Goal: Task Accomplishment & Management: Manage account settings

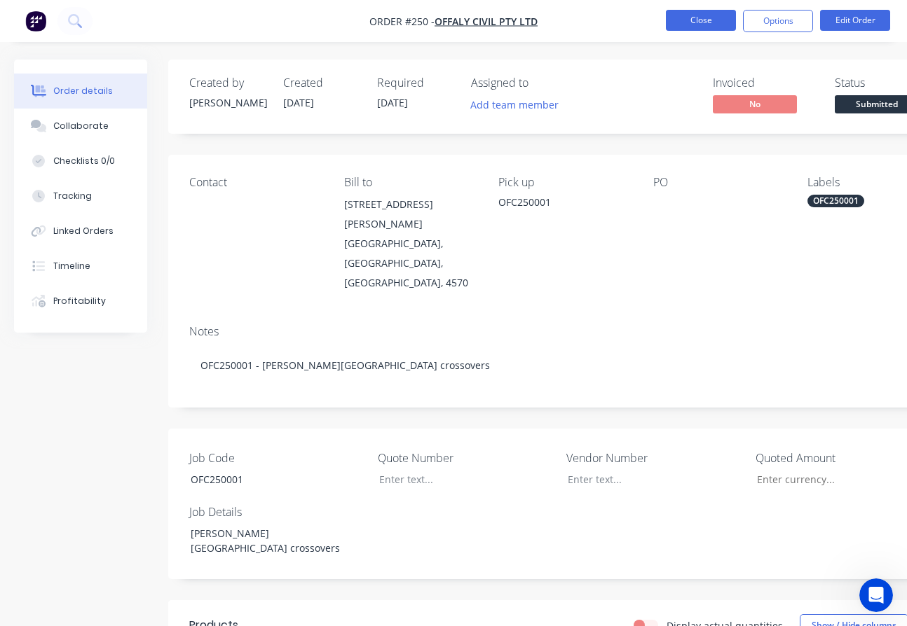
click at [685, 16] on button "Close" at bounding box center [701, 20] width 70 height 21
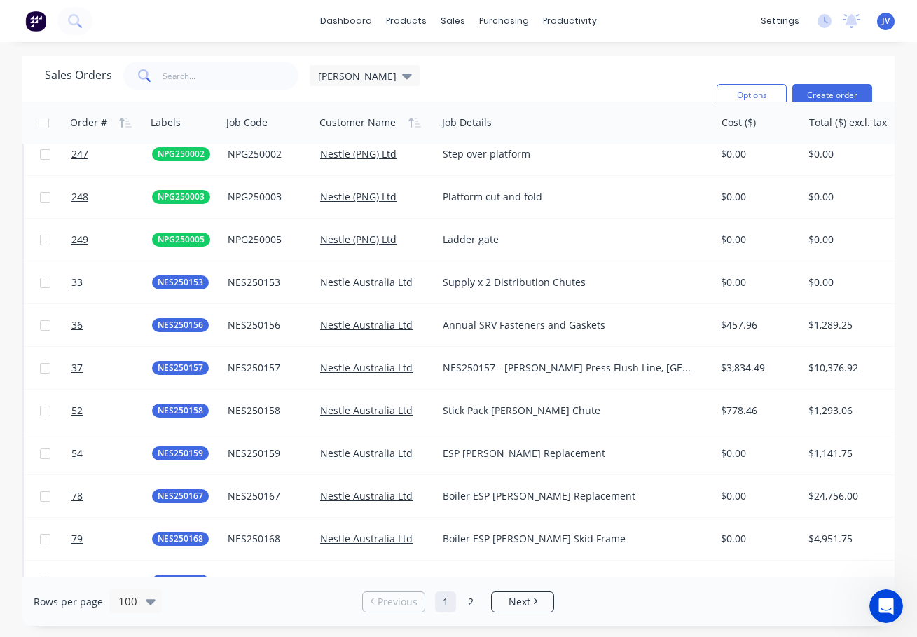
scroll to position [3615, 0]
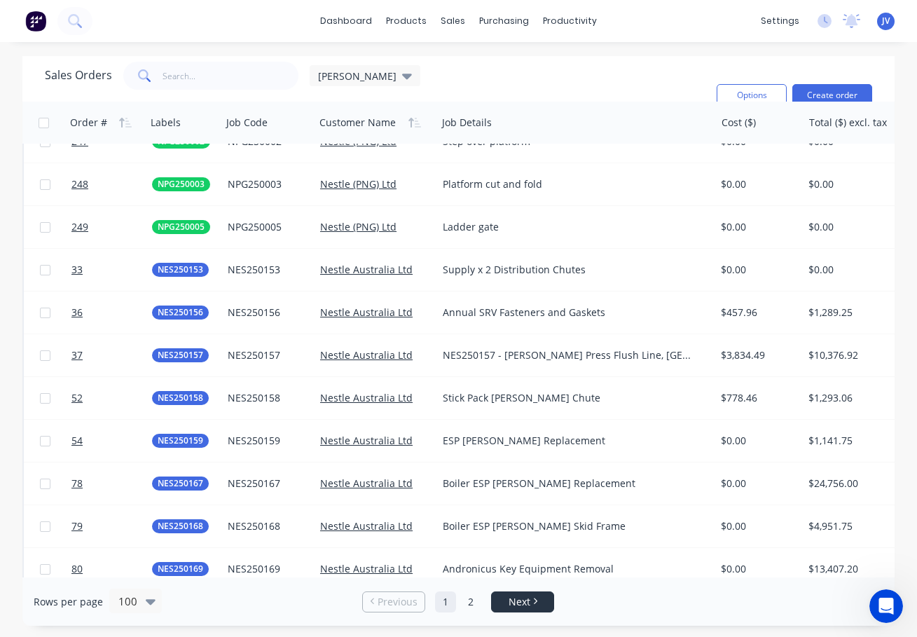
click at [523, 602] on span "Next" at bounding box center [520, 602] width 22 height 14
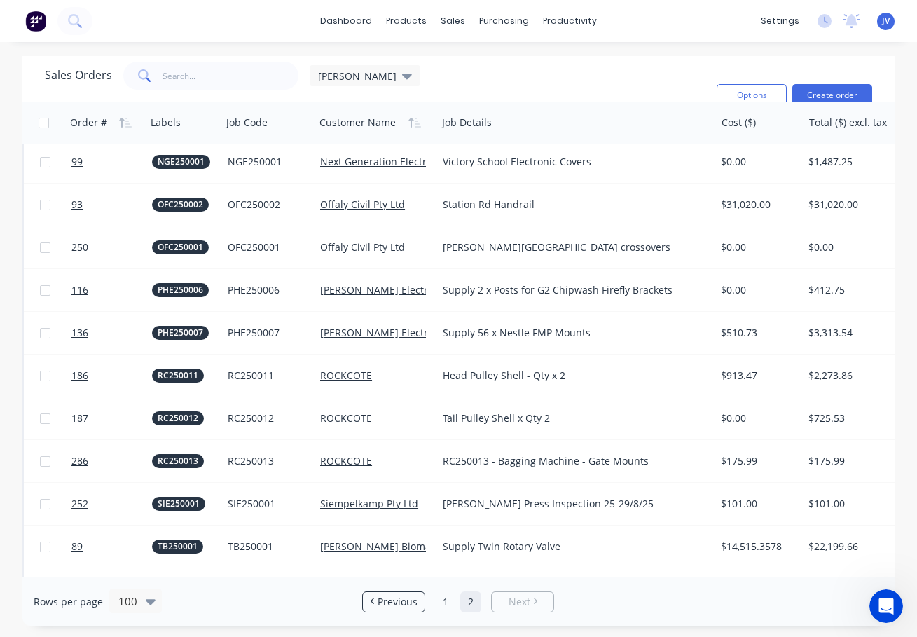
scroll to position [2052, 0]
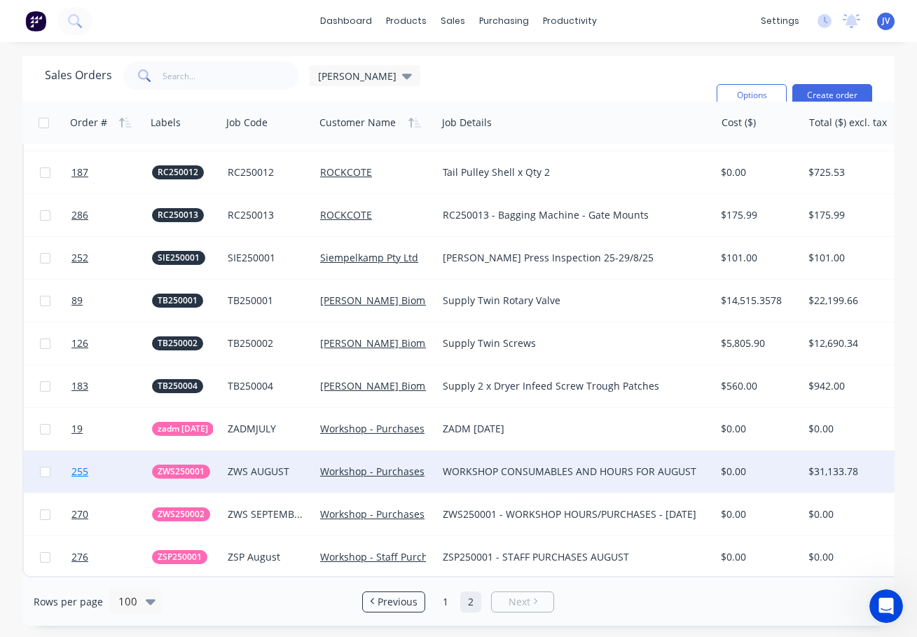
click at [84, 465] on span "255" at bounding box center [79, 472] width 17 height 14
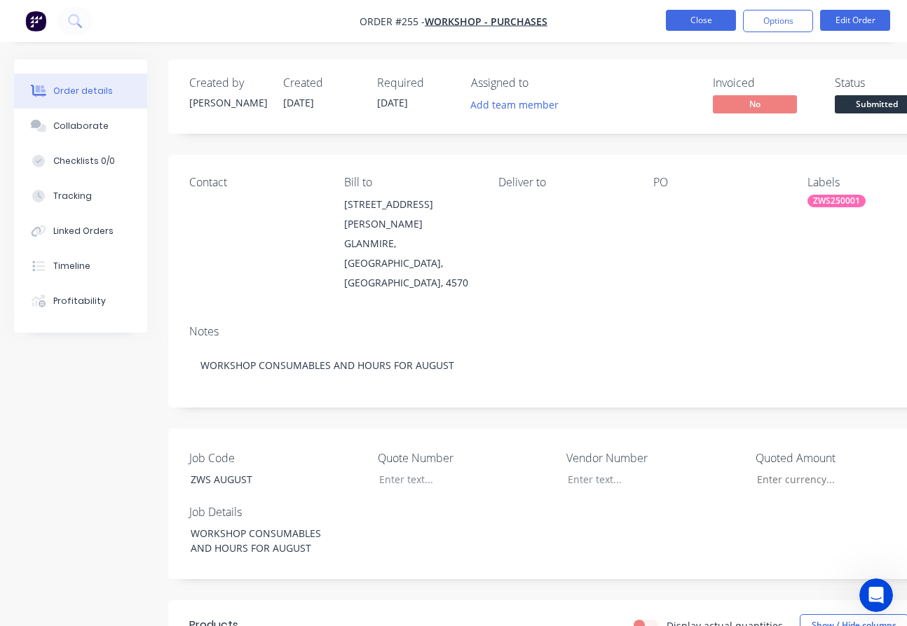
click at [701, 23] on button "Close" at bounding box center [701, 20] width 70 height 21
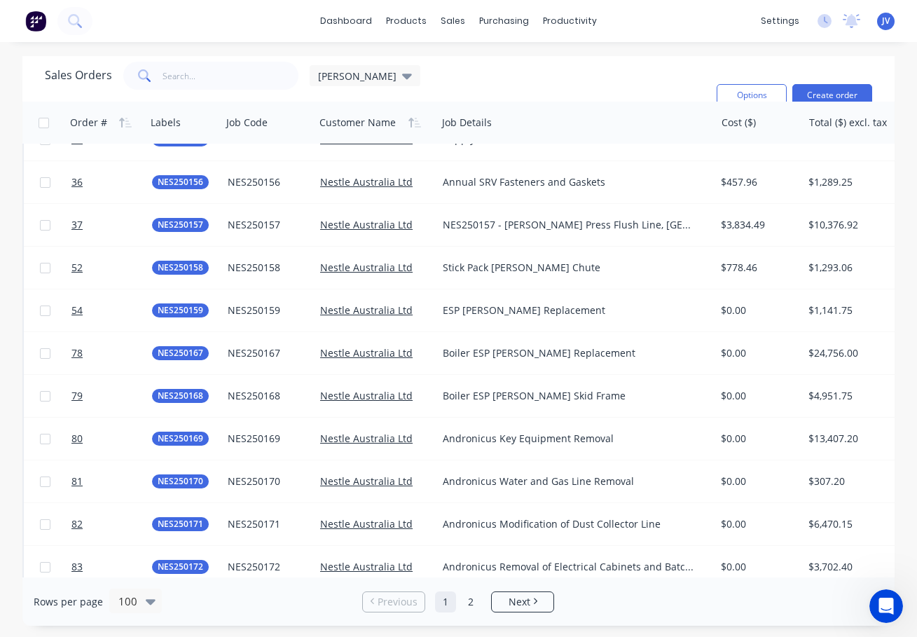
scroll to position [3828, 0]
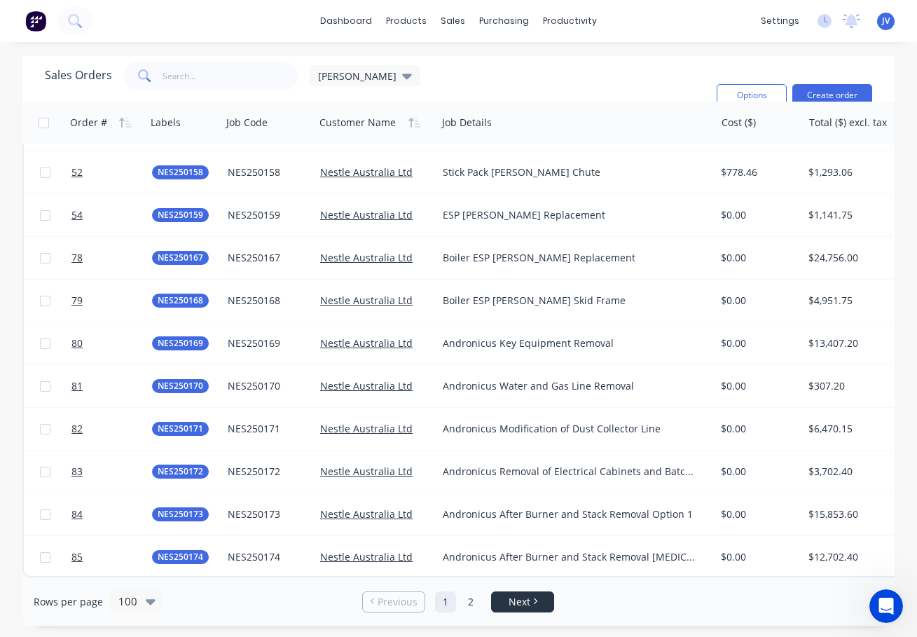
click at [526, 605] on span "Next" at bounding box center [520, 602] width 22 height 14
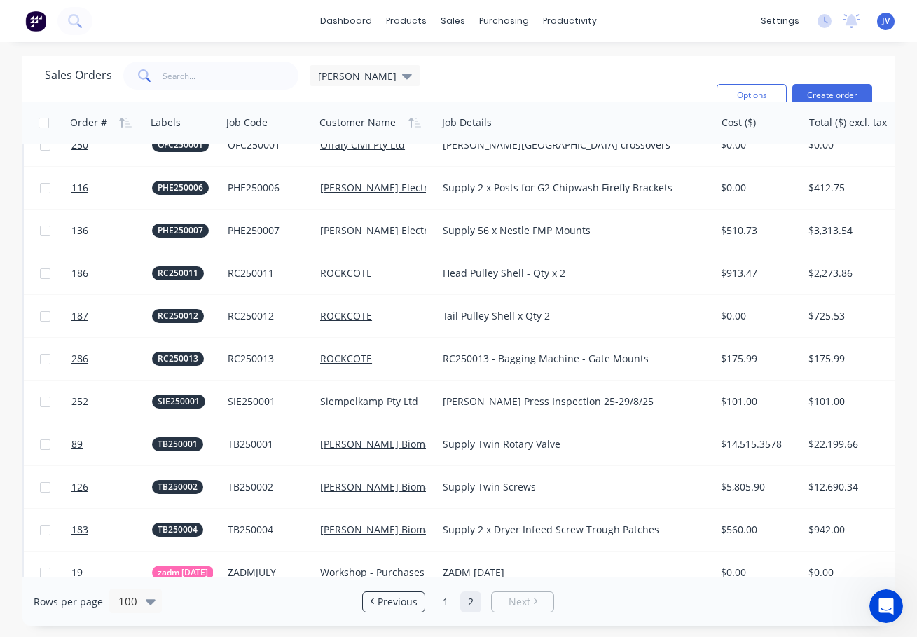
scroll to position [2052, 0]
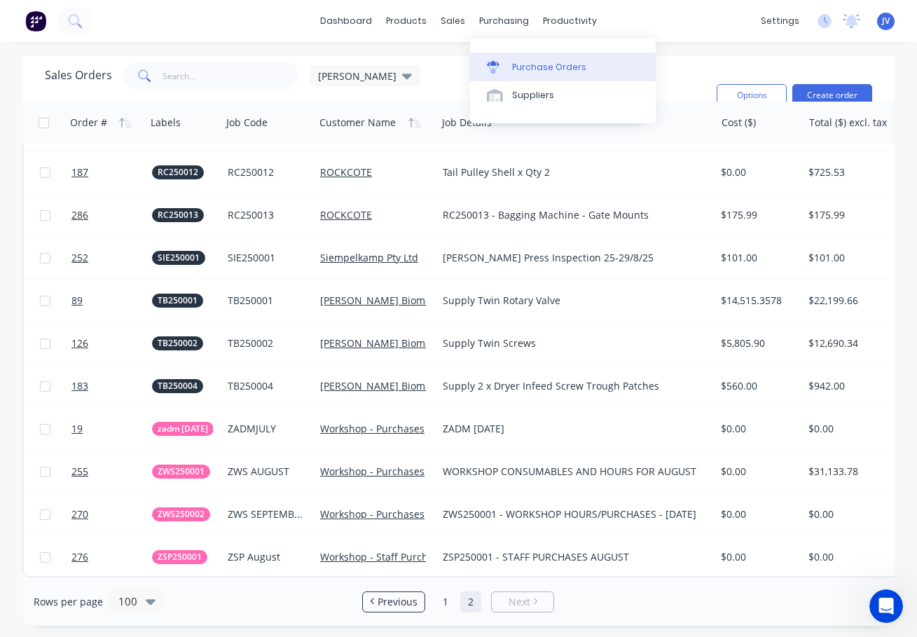
click at [535, 64] on div "Purchase Orders" at bounding box center [549, 67] width 74 height 13
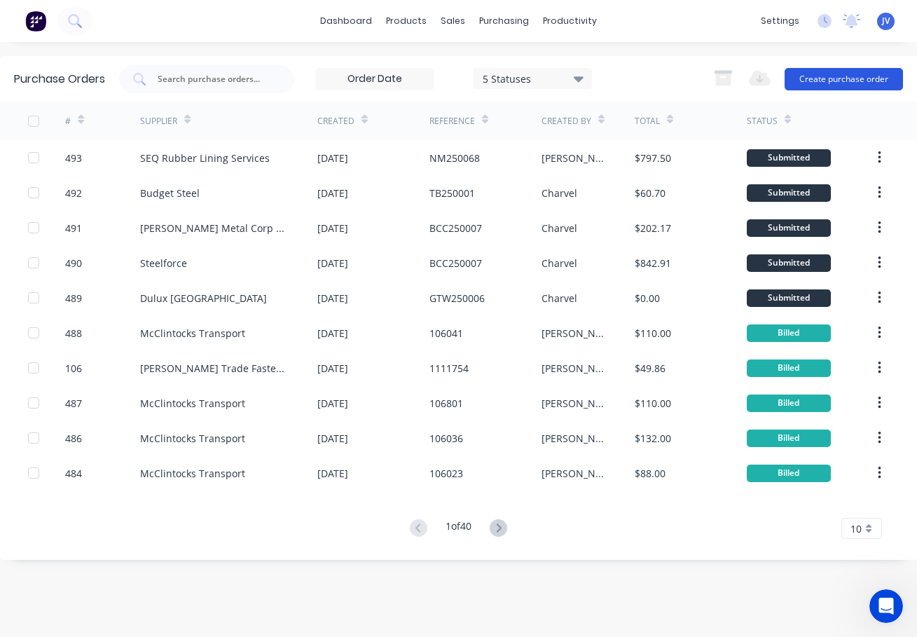
click at [847, 78] on button "Create purchase order" at bounding box center [844, 79] width 118 height 22
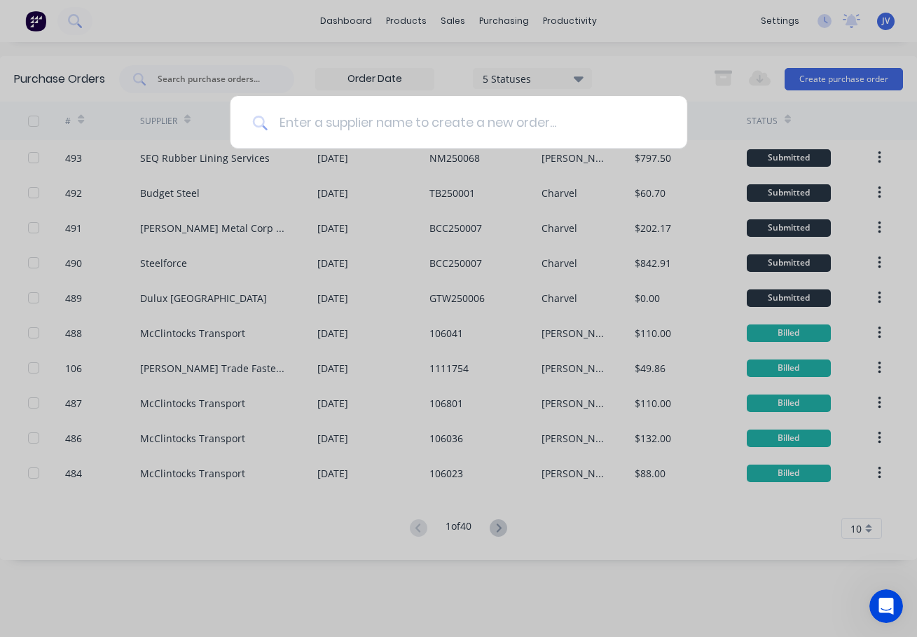
click at [303, 122] on input at bounding box center [466, 122] width 397 height 53
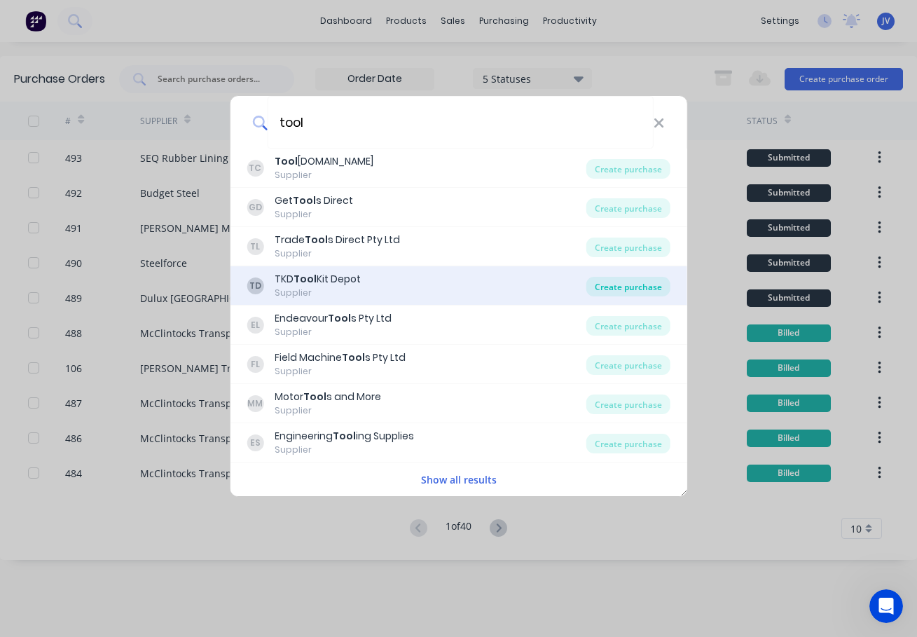
type input "tool"
click at [638, 292] on div "Create purchase" at bounding box center [629, 287] width 84 height 20
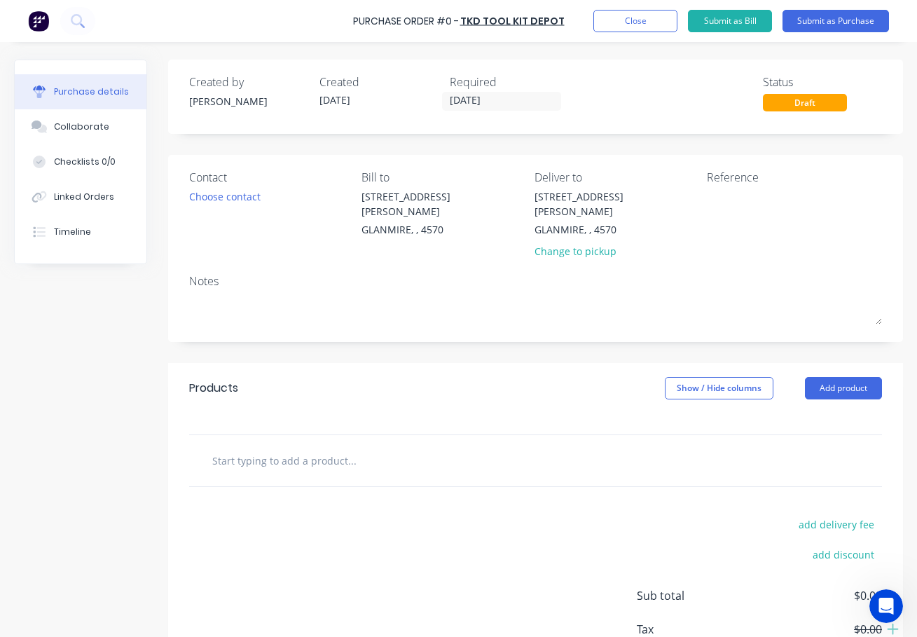
click at [248, 446] on input "text" at bounding box center [352, 460] width 280 height 28
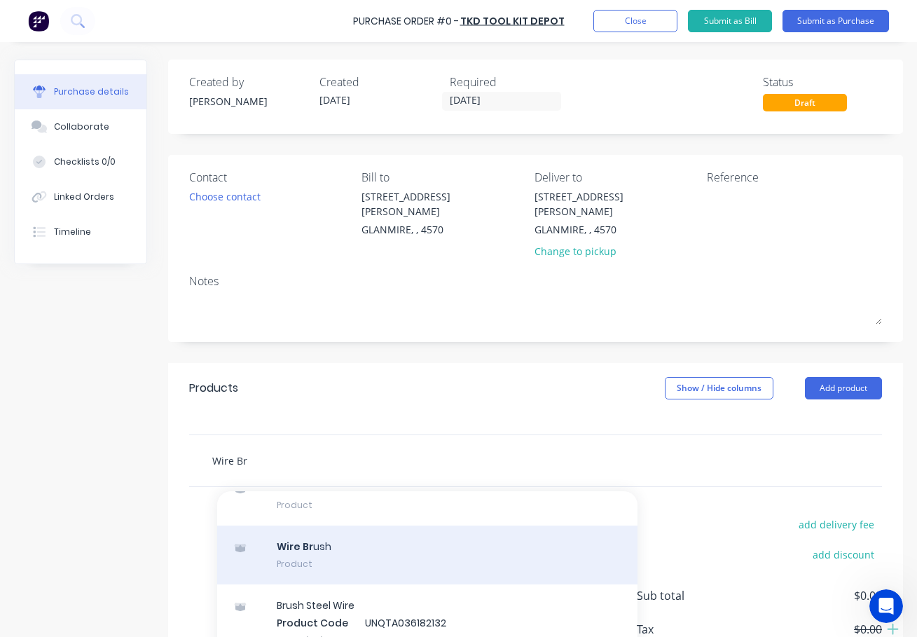
scroll to position [70, 0]
click at [297, 533] on div "Wire Br ush Product" at bounding box center [427, 554] width 420 height 59
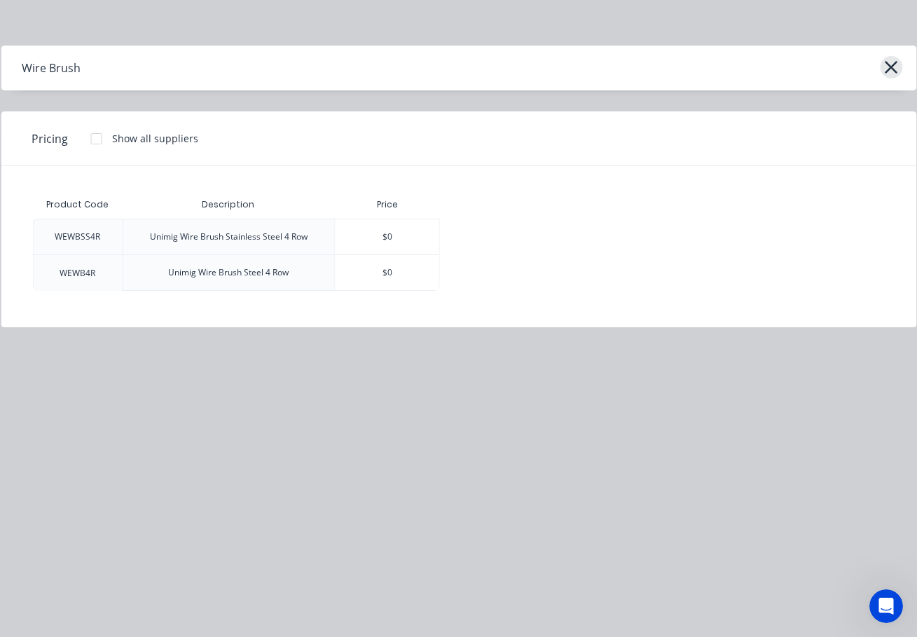
click at [884, 66] on icon "button" at bounding box center [891, 67] width 15 height 20
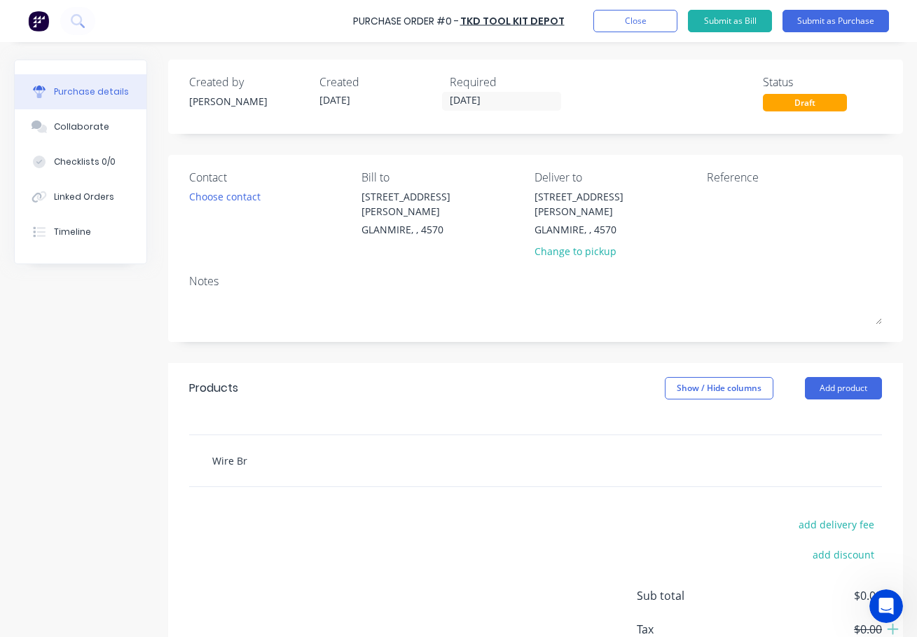
click at [251, 449] on input "Wire Br" at bounding box center [352, 460] width 280 height 28
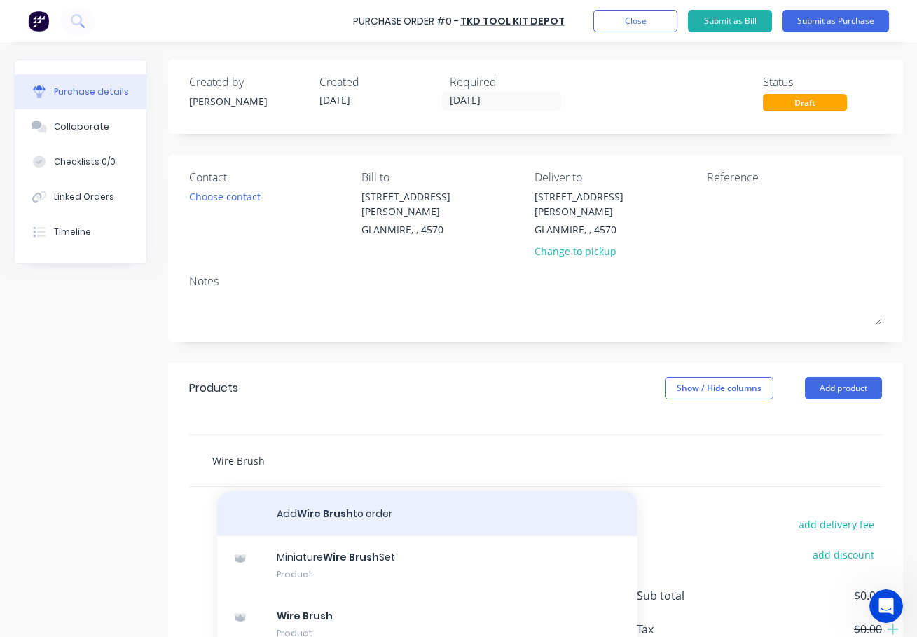
type input "Wire Brush"
click at [301, 497] on button "Add Wire Brush to order" at bounding box center [427, 513] width 420 height 45
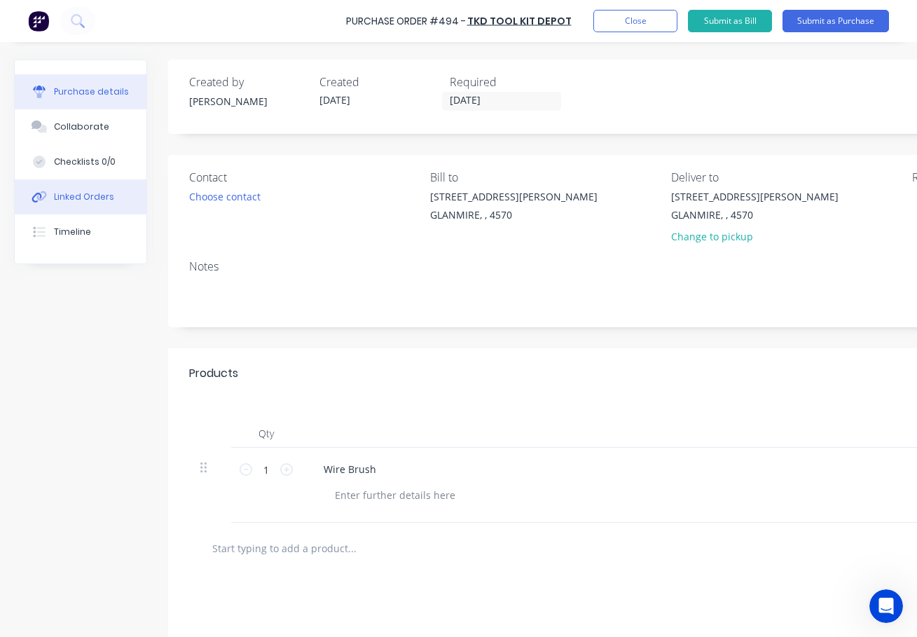
click at [86, 195] on div "Linked Orders" at bounding box center [84, 197] width 60 height 13
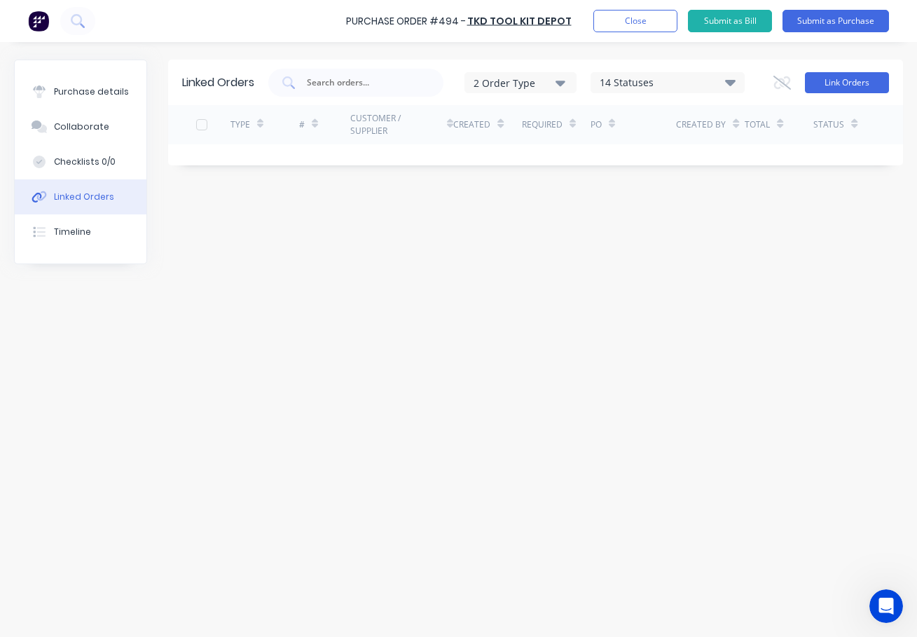
click at [844, 83] on button "Link Orders" at bounding box center [847, 82] width 84 height 21
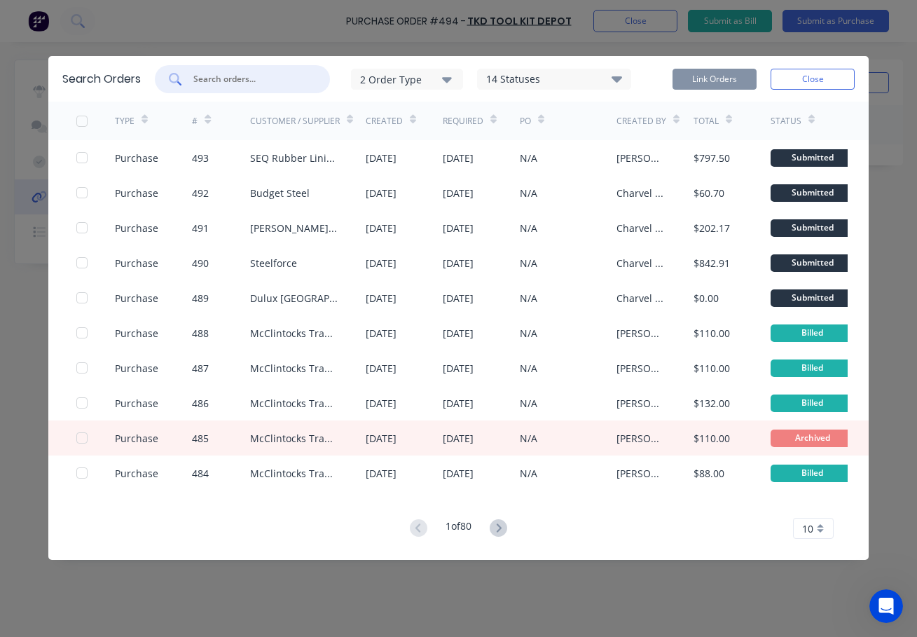
click at [217, 81] on input "text" at bounding box center [250, 79] width 116 height 14
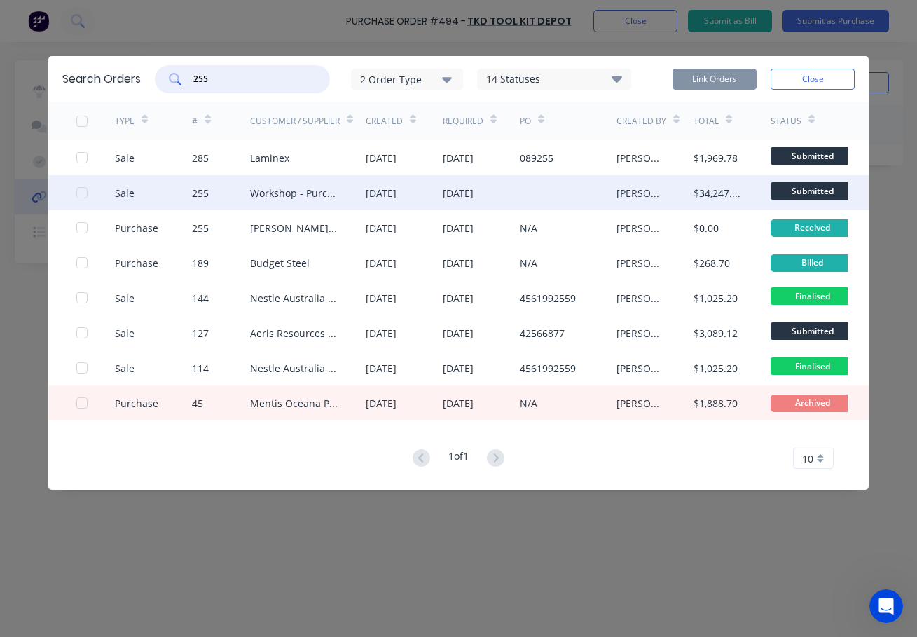
click at [83, 194] on div at bounding box center [82, 193] width 28 height 28
type input "255"
click at [704, 81] on button "Link Orders" at bounding box center [715, 79] width 84 height 21
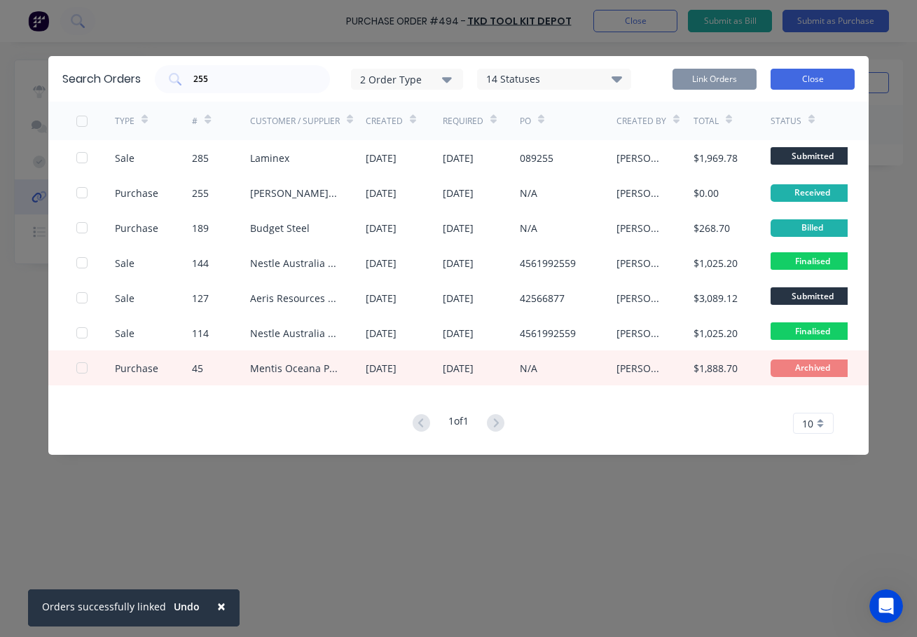
click at [798, 75] on button "Close" at bounding box center [813, 79] width 84 height 21
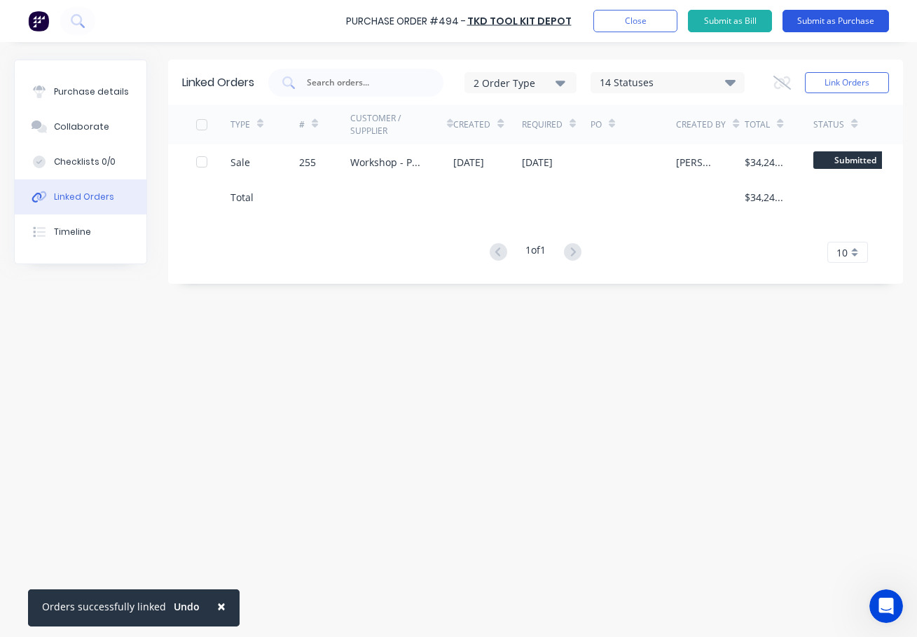
click at [835, 21] on button "Submit as Purchase" at bounding box center [836, 21] width 107 height 22
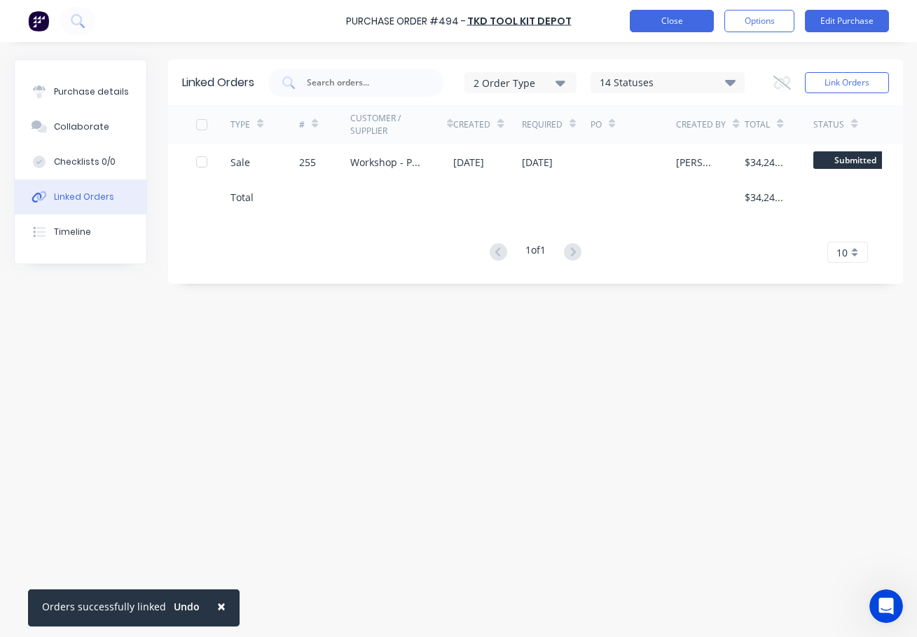
click at [659, 19] on button "Close" at bounding box center [672, 21] width 84 height 22
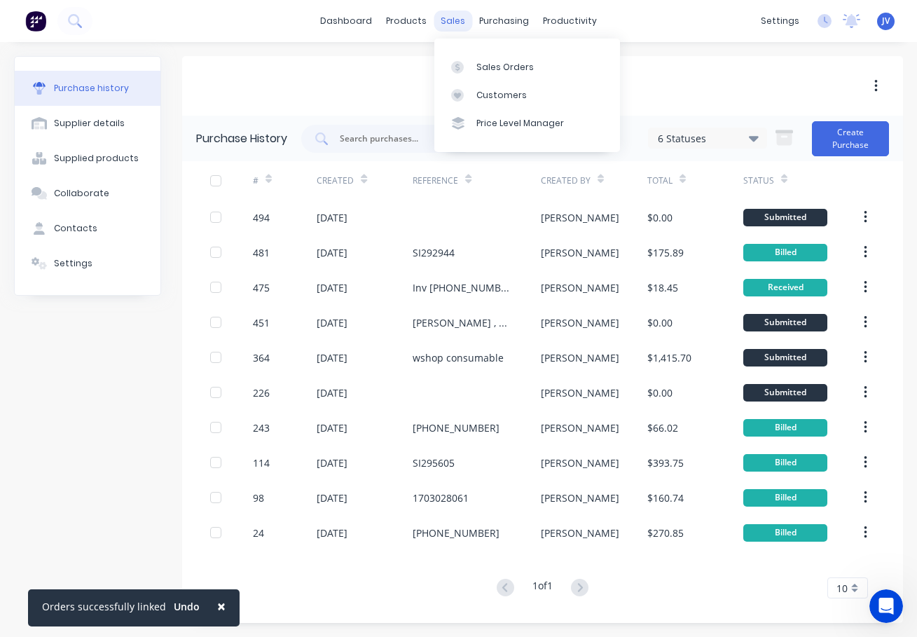
click at [455, 20] on div "sales" at bounding box center [453, 21] width 39 height 21
click at [497, 66] on div "Sales Orders" at bounding box center [504, 67] width 57 height 13
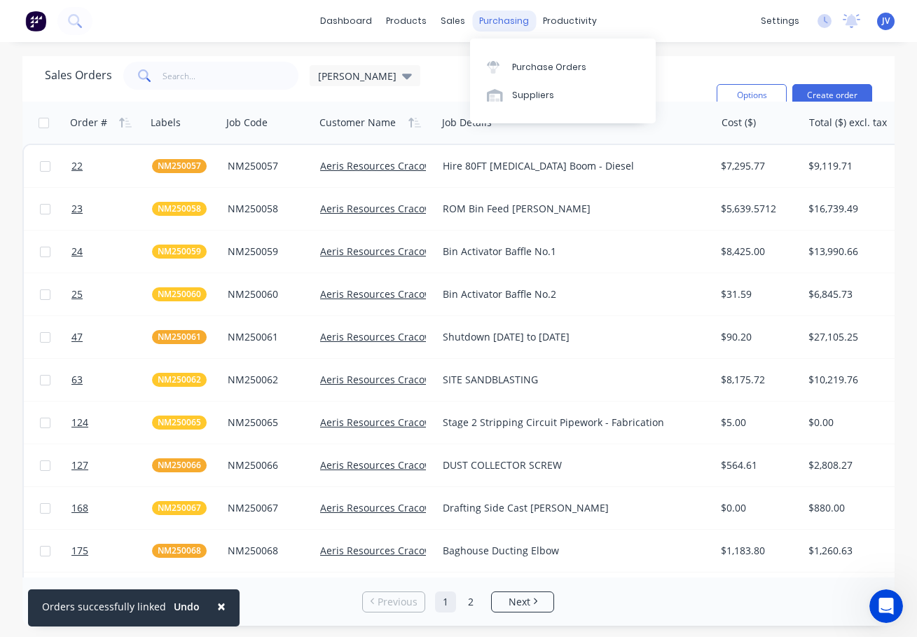
click at [487, 21] on div "purchasing" at bounding box center [504, 21] width 64 height 21
click at [536, 69] on div "Purchase Orders" at bounding box center [549, 67] width 74 height 13
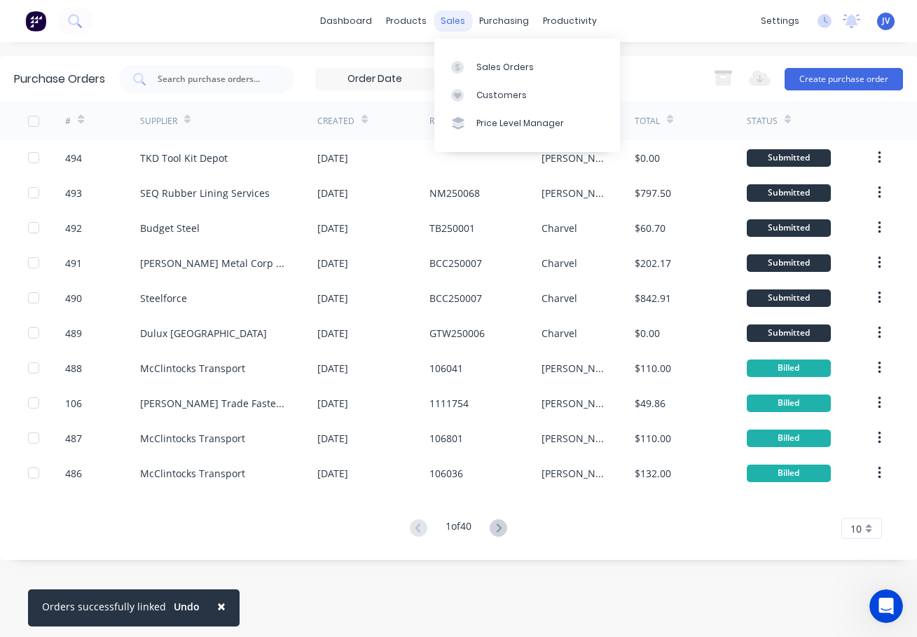
click at [453, 16] on div "sales" at bounding box center [453, 21] width 39 height 21
click at [484, 68] on div "Sales Orders" at bounding box center [504, 67] width 57 height 13
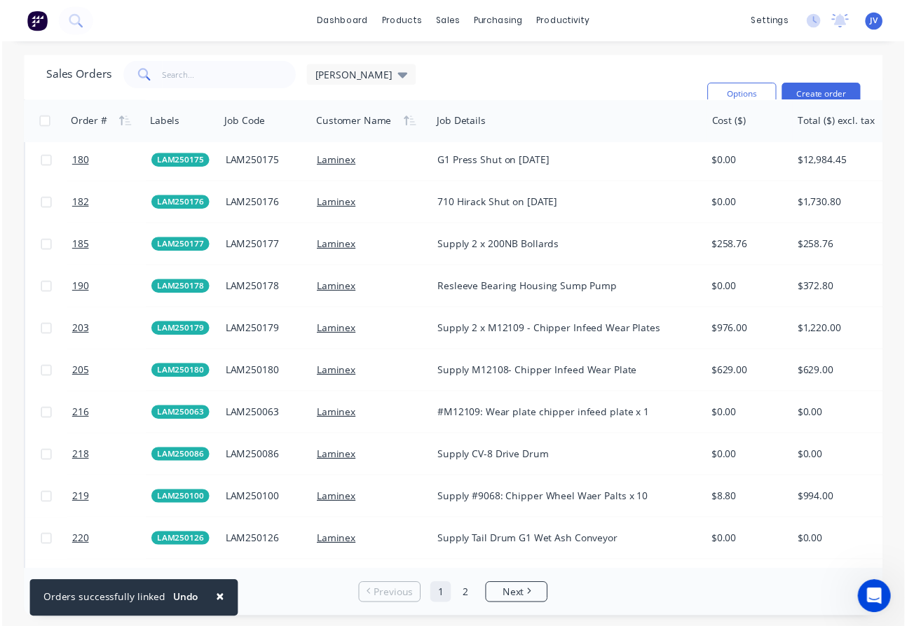
scroll to position [2647, 0]
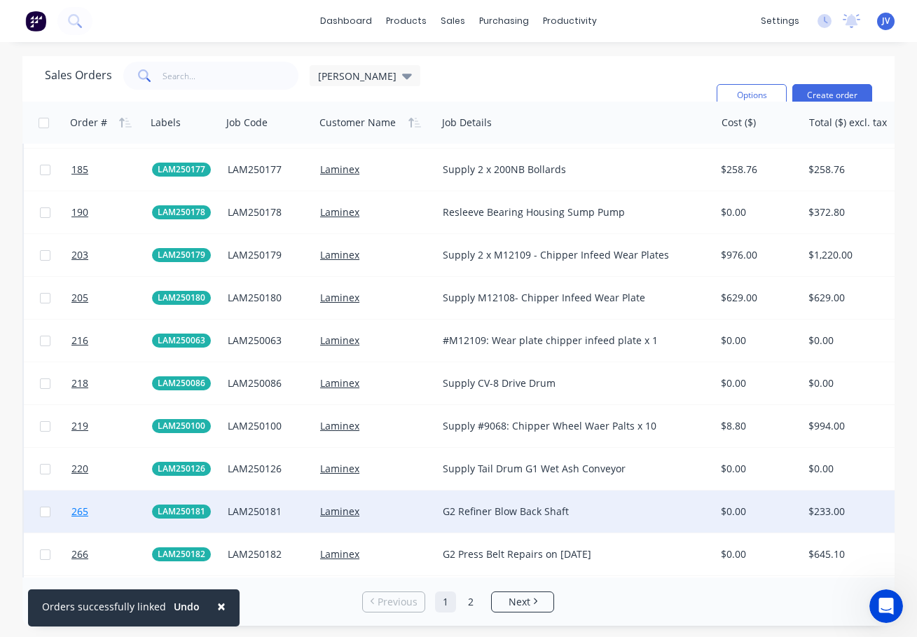
click at [81, 515] on span "265" at bounding box center [79, 512] width 17 height 14
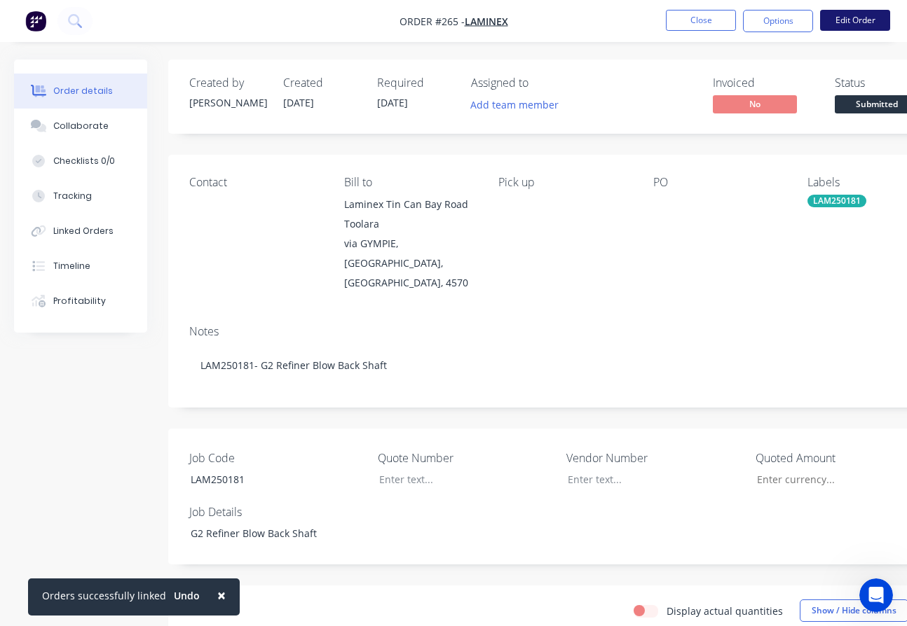
click at [844, 20] on button "Edit Order" at bounding box center [855, 20] width 70 height 21
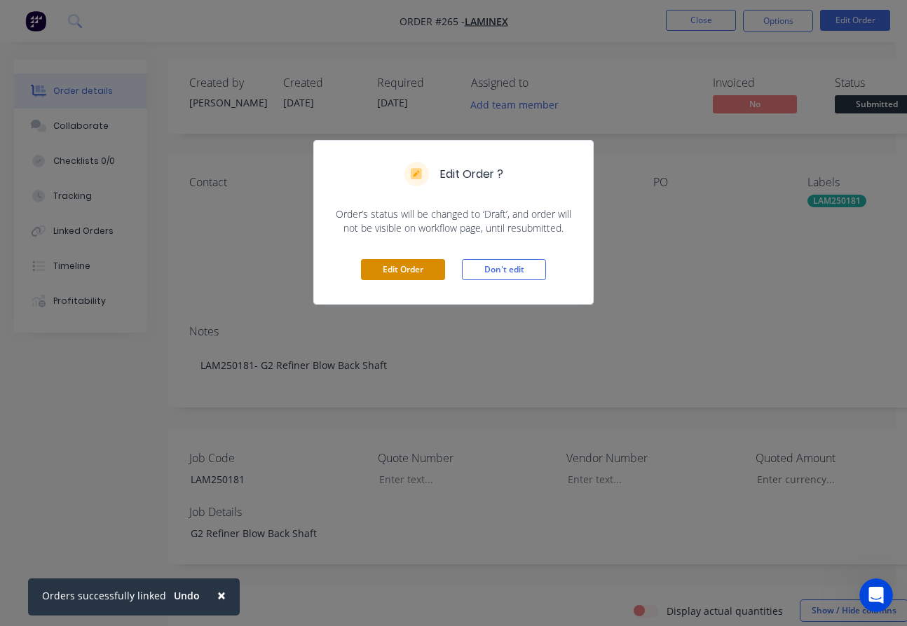
click at [388, 264] on button "Edit Order" at bounding box center [403, 269] width 84 height 21
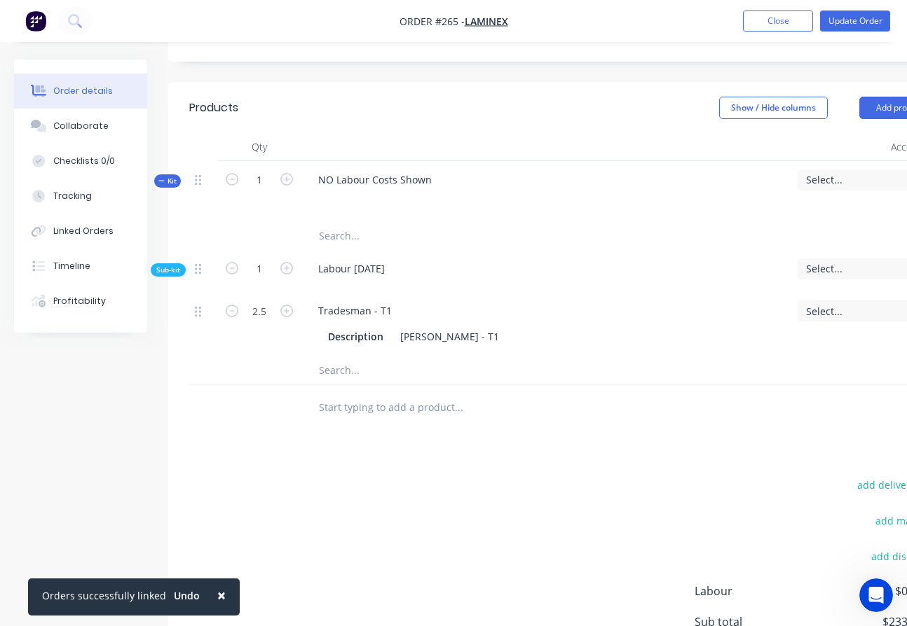
scroll to position [561, 0]
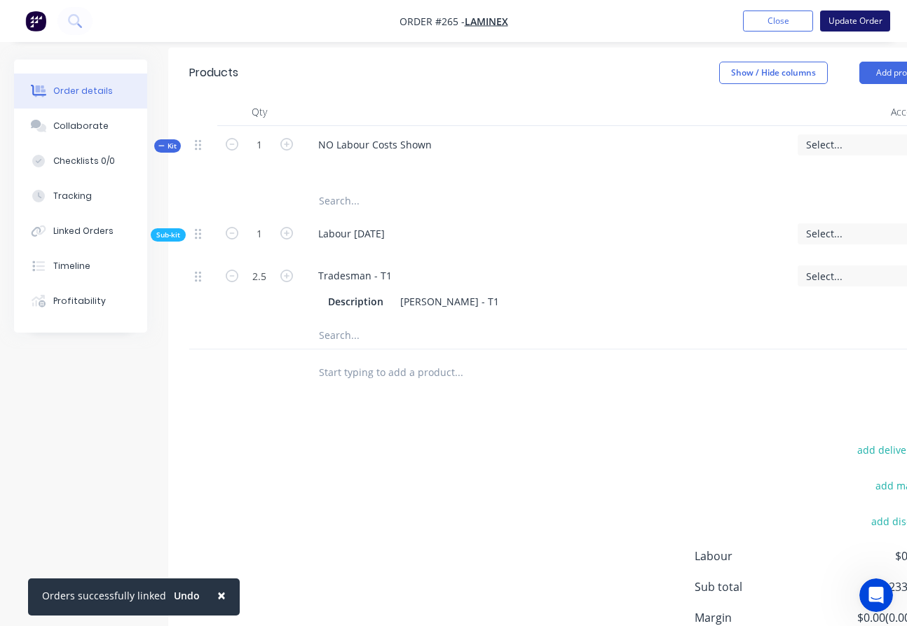
click at [847, 23] on button "Update Order" at bounding box center [855, 21] width 70 height 21
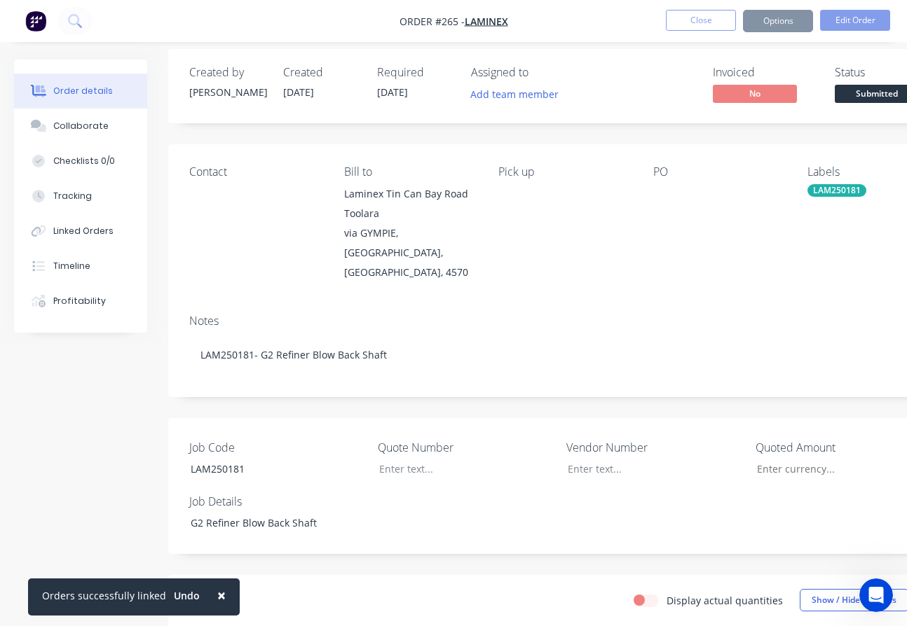
scroll to position [406, 0]
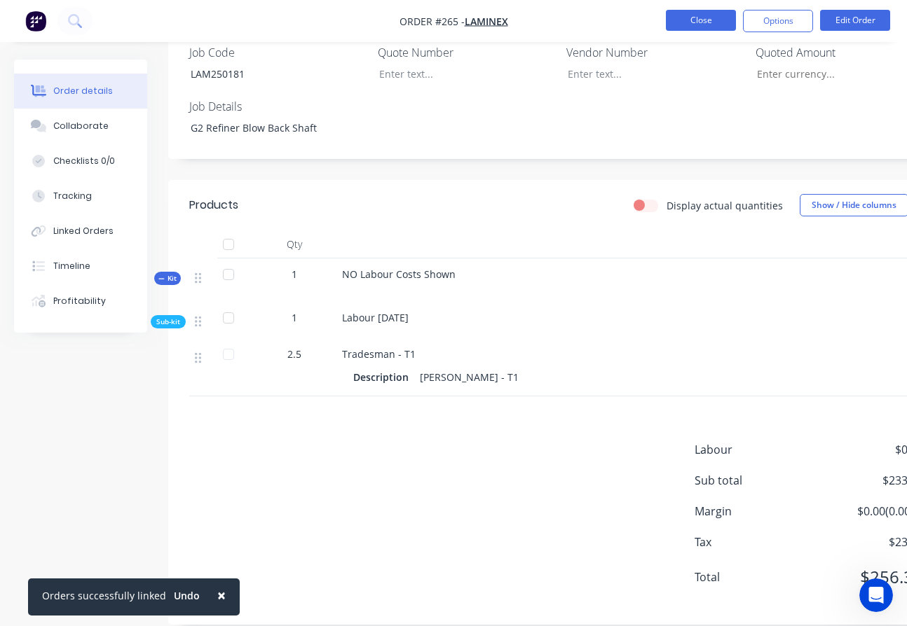
click at [711, 23] on button "Close" at bounding box center [701, 20] width 70 height 21
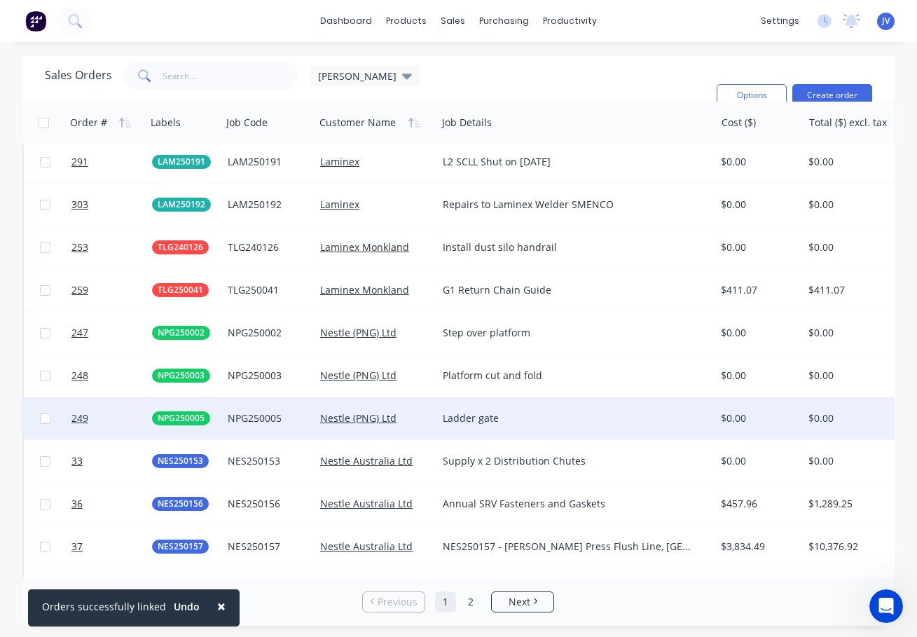
scroll to position [3427, 0]
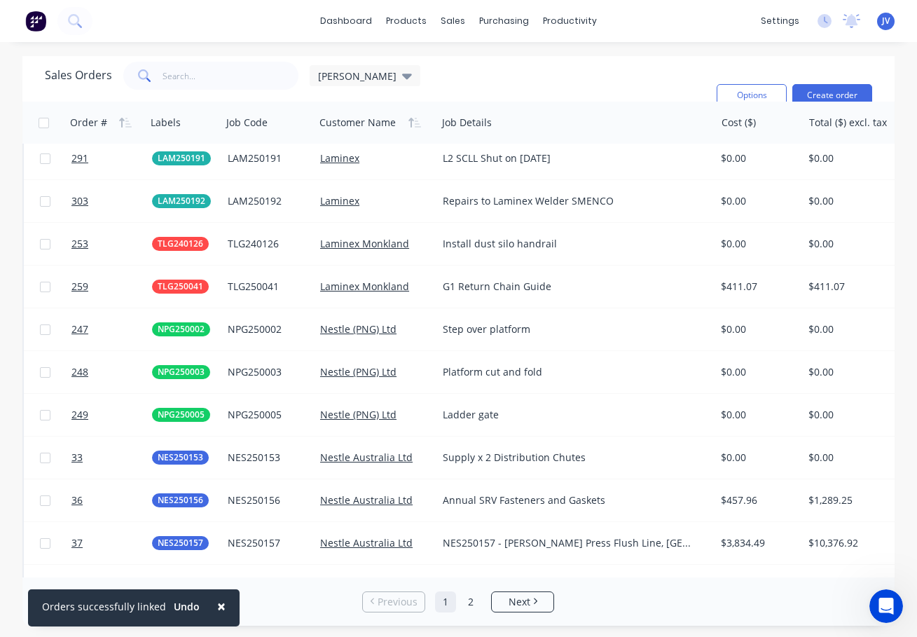
click at [210, 605] on button "×" at bounding box center [221, 606] width 36 height 34
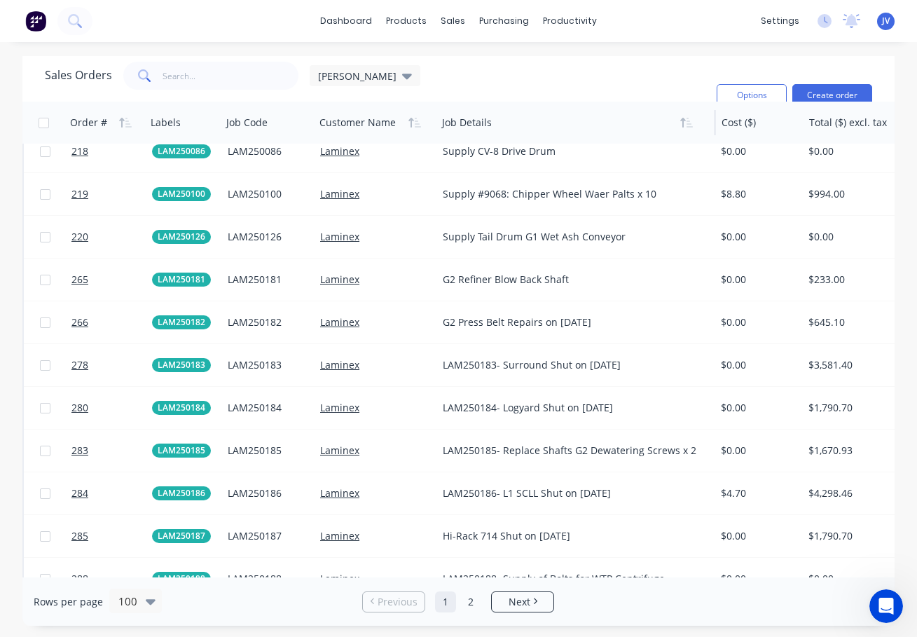
scroll to position [2867, 0]
